Goal: Information Seeking & Learning: Learn about a topic

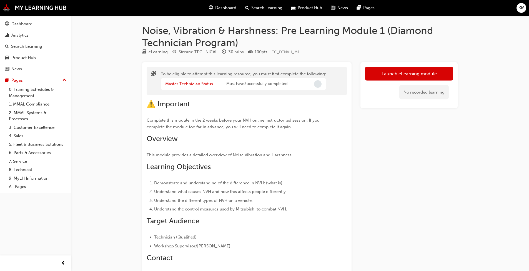
scroll to position [68, 0]
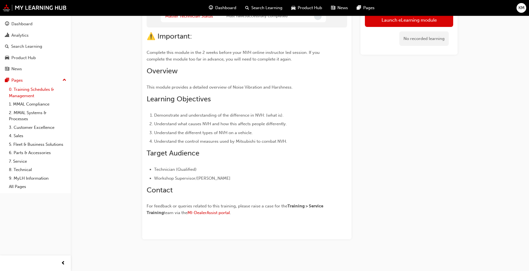
click at [35, 86] on link "0. Training Schedules & Management" at bounding box center [38, 92] width 62 height 15
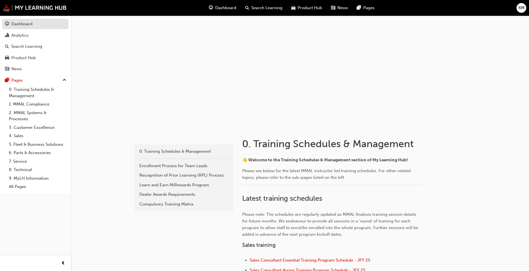
click at [19, 23] on div "Dashboard" at bounding box center [21, 24] width 21 height 6
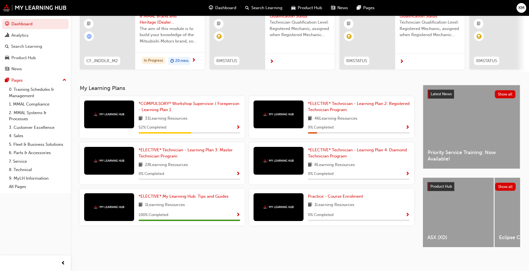
scroll to position [61, 0]
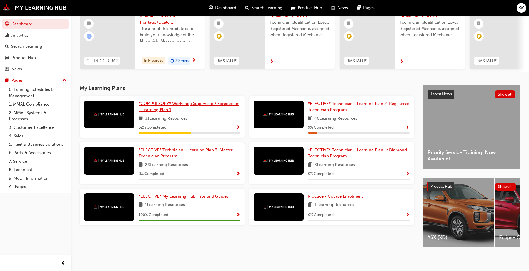
click at [164, 109] on span "*COMPULSORY* Workshop Supervisor / Foreperson - Learning Plan 1" at bounding box center [189, 106] width 101 height 11
